Goal: Task Accomplishment & Management: Manage account settings

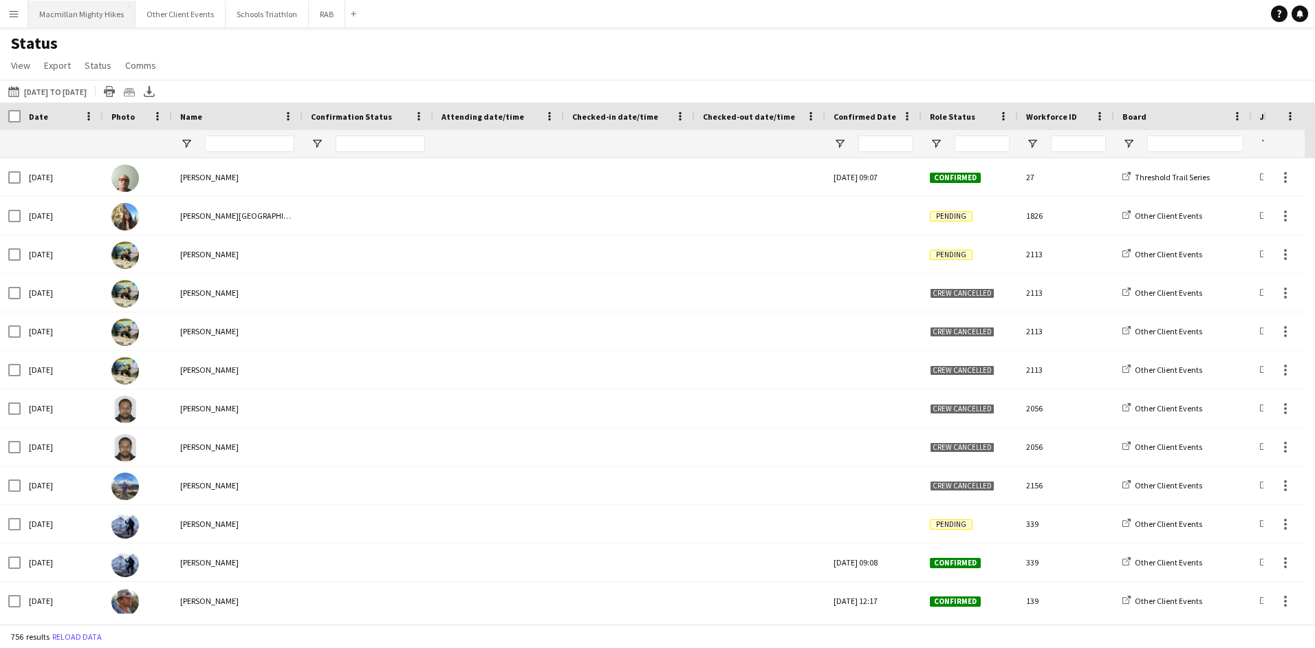
click at [110, 17] on button "Macmillan Mighty Hikes Close" at bounding box center [81, 14] width 107 height 27
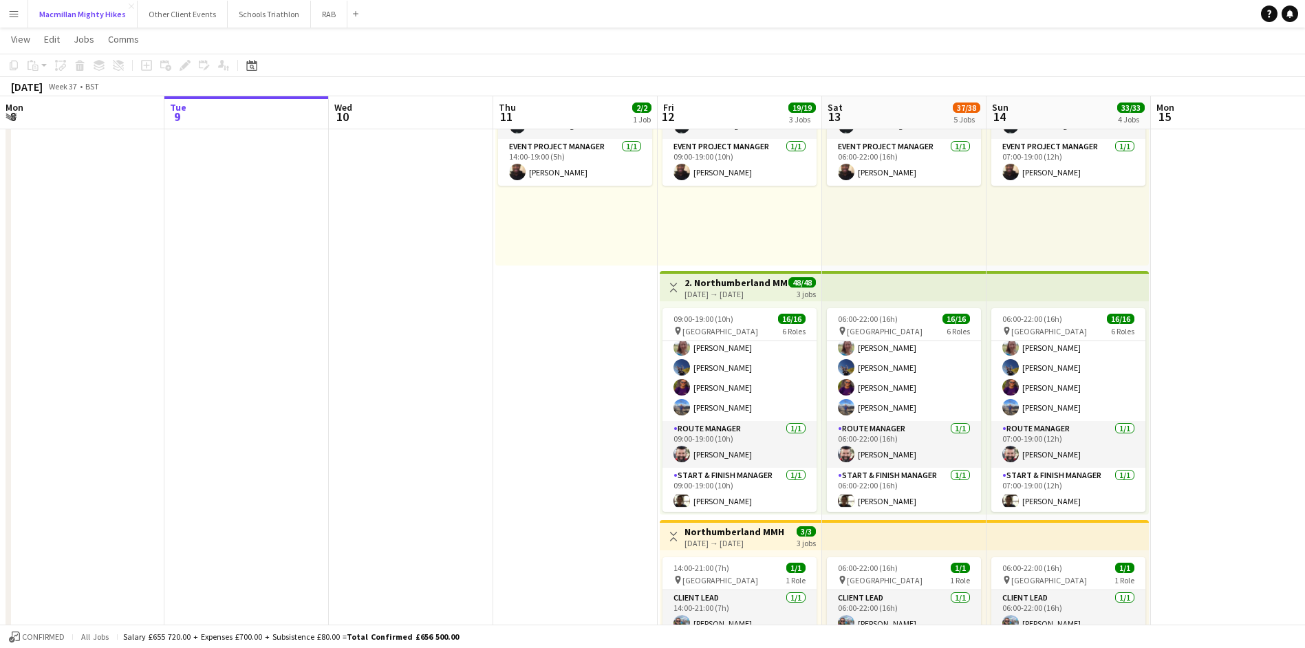
scroll to position [309, 0]
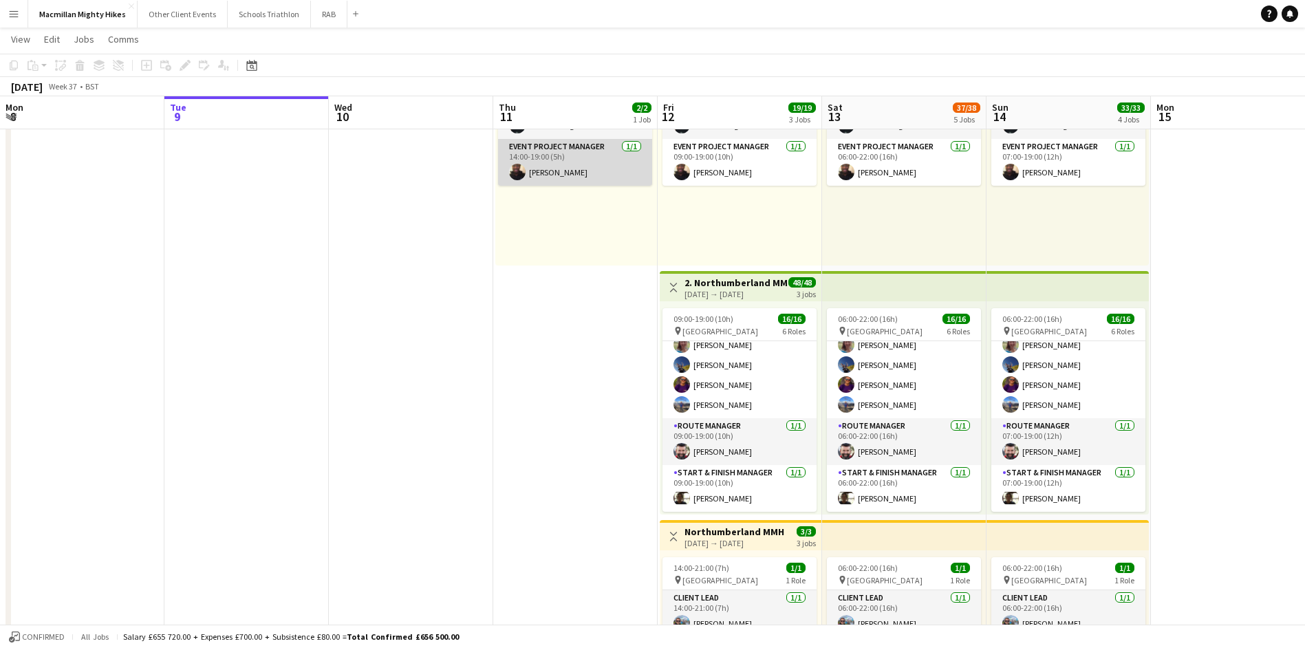
click at [576, 173] on app-card-role "Event Project Manager [DATE] 14:00-19:00 (5h) [PERSON_NAME]" at bounding box center [575, 162] width 154 height 47
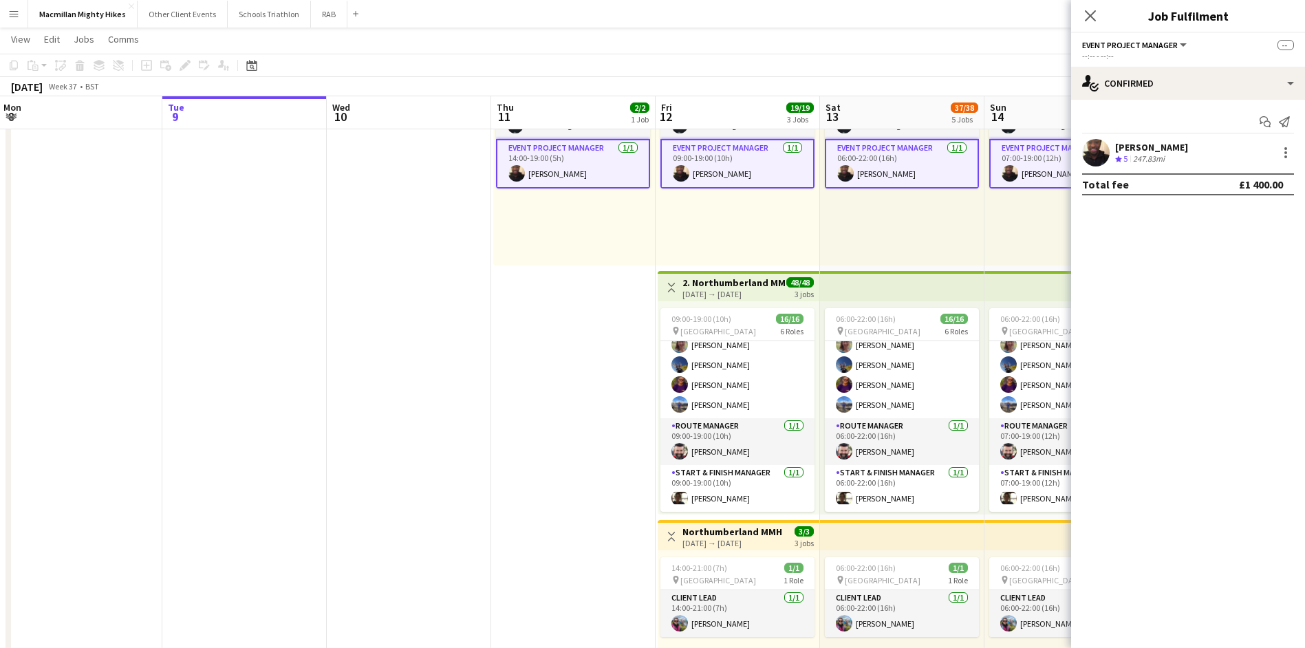
click at [1089, 146] on app-user-avatar at bounding box center [1096, 153] width 28 height 28
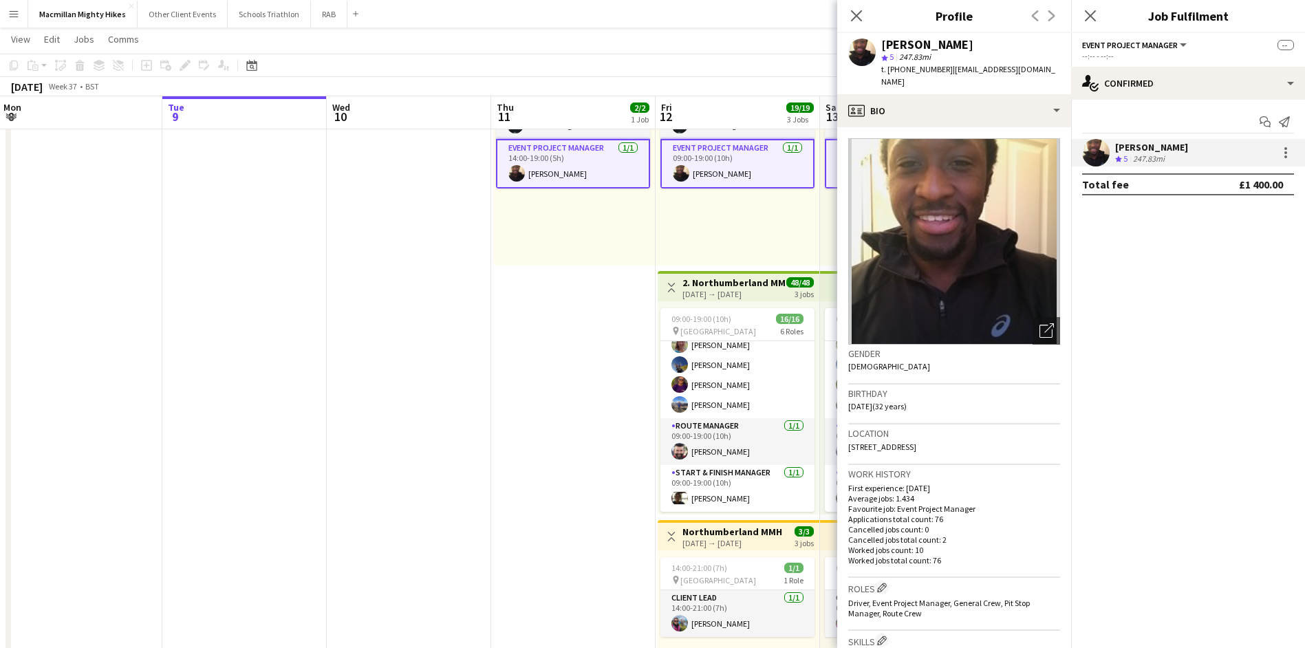
click at [1087, 144] on app-user-avatar at bounding box center [1096, 153] width 28 height 28
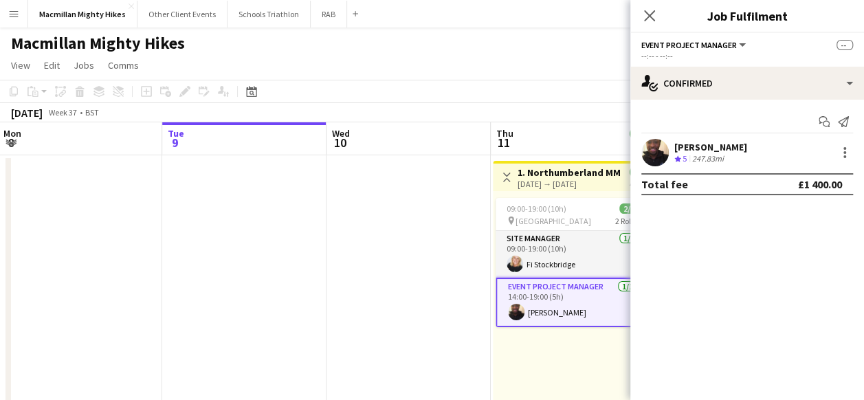
scroll to position [309, 0]
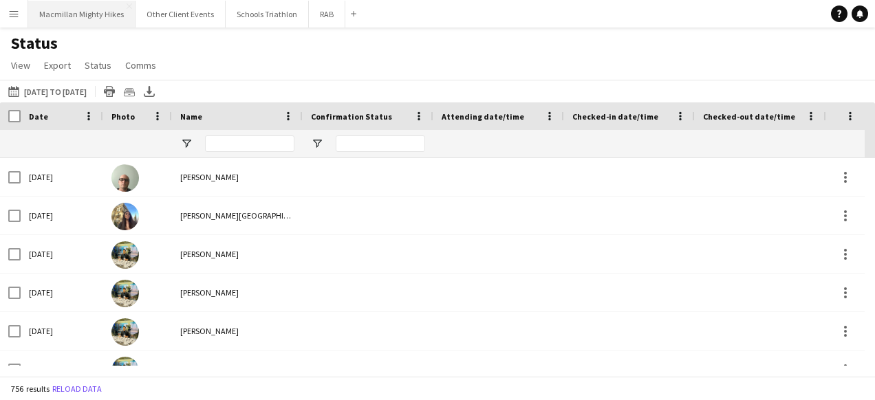
click at [51, 21] on button "Macmillan Mighty Hikes Close" at bounding box center [81, 14] width 107 height 27
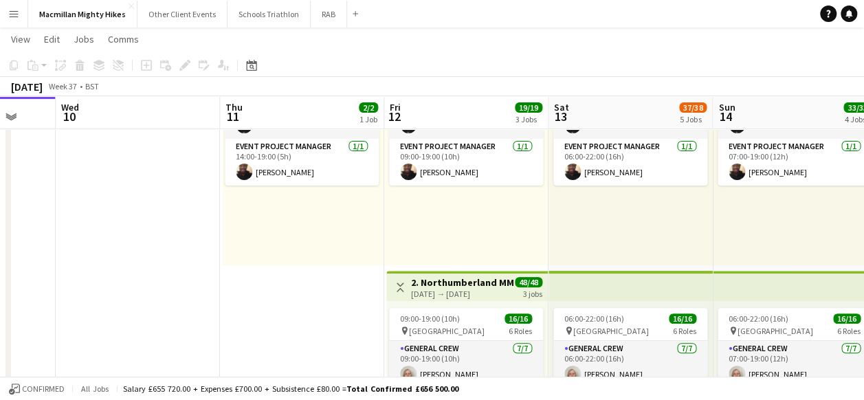
scroll to position [0, 647]
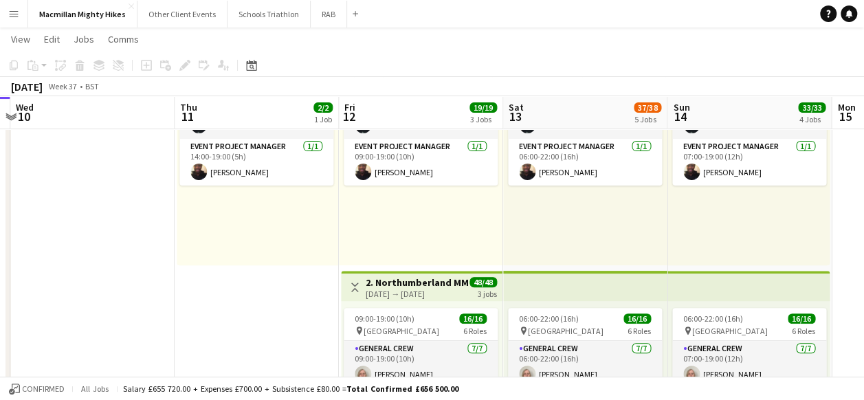
drag, startPoint x: 701, startPoint y: 243, endPoint x: 384, endPoint y: 238, distance: 317.1
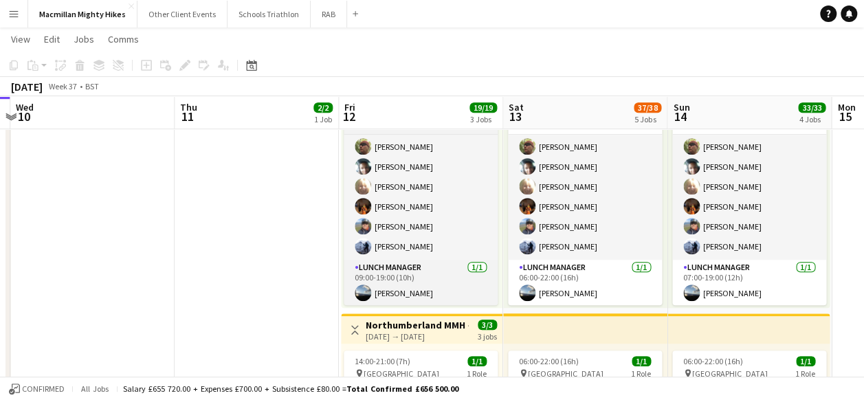
scroll to position [0, 0]
